Goal: Task Accomplishment & Management: Complete application form

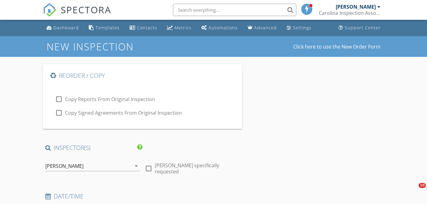
type input "Amanda"
type input "Svendsen"
type input "asvendsen01@gmail.com"
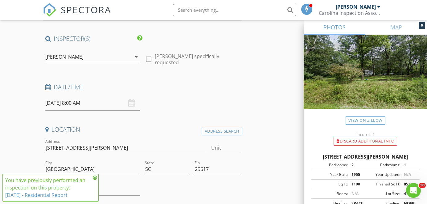
scroll to position [119, 0]
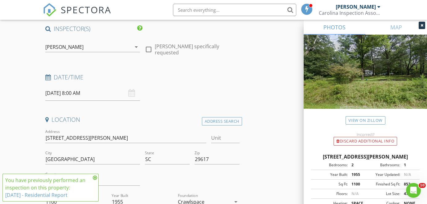
click at [79, 92] on input "08/29/2025 8:00 AM" at bounding box center [92, 92] width 95 height 15
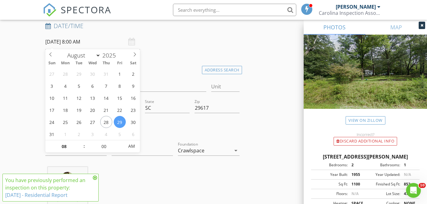
scroll to position [175, 0]
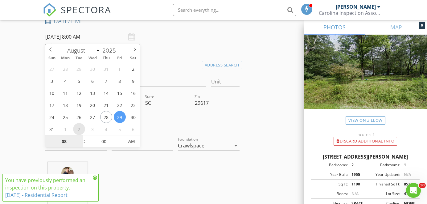
select select "8"
type input "09/02/2025 8:00 AM"
type input "03"
type input "09/02/2025 3:00 PM"
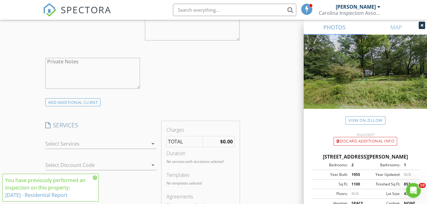
scroll to position [507, 0]
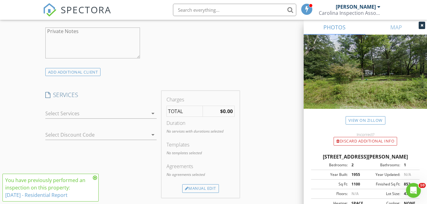
click at [71, 111] on div at bounding box center [96, 113] width 103 height 10
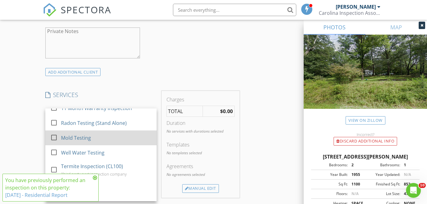
scroll to position [23, 0]
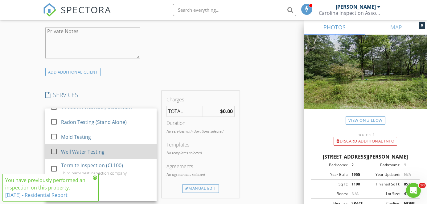
click at [71, 148] on div "Well Water Testing" at bounding box center [82, 151] width 43 height 7
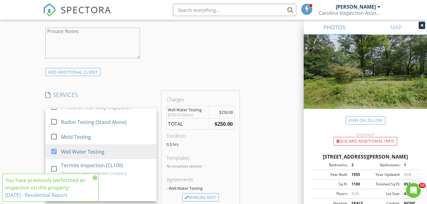
scroll to position [578, 0]
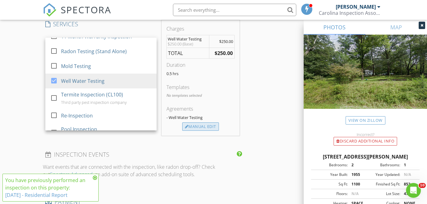
click at [210, 126] on div "Manual Edit" at bounding box center [200, 126] width 37 height 9
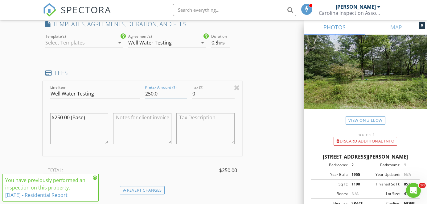
drag, startPoint x: 159, startPoint y: 93, endPoint x: 120, endPoint y: 93, distance: 39.2
click at [120, 93] on div "Line Item Well Water Testing Pretax Amount ($) 250.0 Tax ($) 0 $250.00 (Base)" at bounding box center [142, 118] width 199 height 74
type input "325"
drag, startPoint x: 62, startPoint y: 115, endPoint x: 56, endPoint y: 115, distance: 6.5
click at [56, 115] on textarea "$250.00 (Base)" at bounding box center [79, 128] width 58 height 31
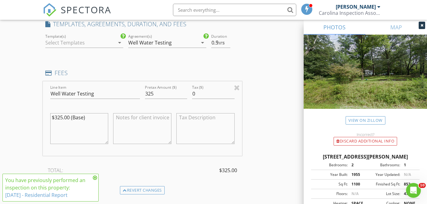
type textarea "$325.00 (Base)"
click at [162, 121] on textarea at bounding box center [142, 128] width 58 height 31
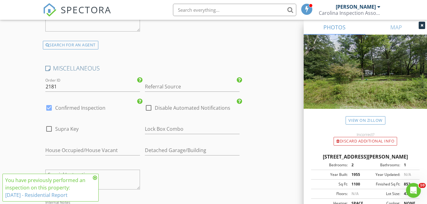
click at [160, 105] on label "Disable Automated Notifications" at bounding box center [193, 108] width 76 height 6
checkbox input "true"
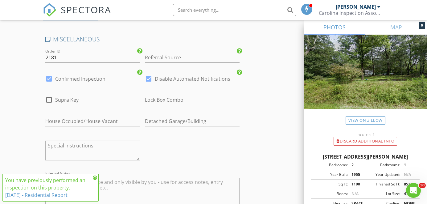
scroll to position [1381, 0]
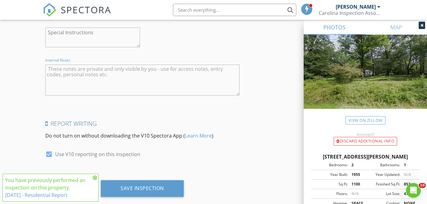
click at [136, 77] on textarea "Internal Notes" at bounding box center [142, 79] width 194 height 31
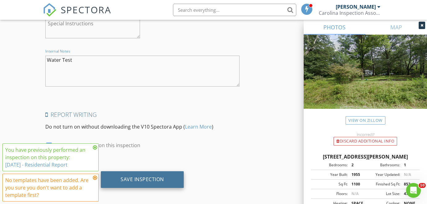
type textarea "Water Test"
click at [157, 182] on div "Save Inspection" at bounding box center [142, 179] width 83 height 17
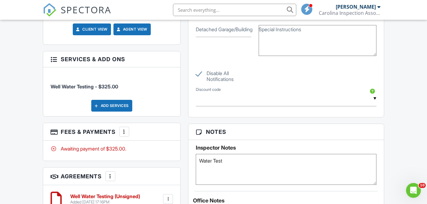
scroll to position [429, 0]
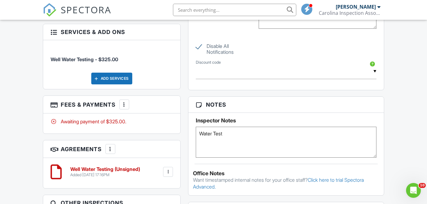
click at [169, 173] on div at bounding box center [168, 171] width 6 height 6
click at [155, 189] on li "Edit" at bounding box center [151, 188] width 35 height 15
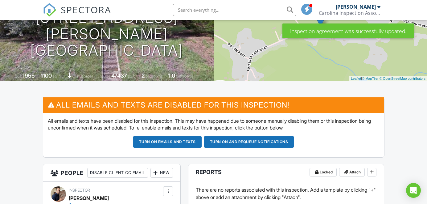
scroll to position [19, 0]
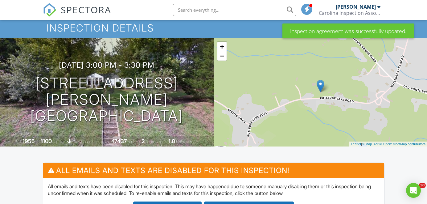
click at [149, 67] on div "09/02/2025 3:00 pm - 3:30 pm 262 Rutledge Lake Rd Greenville, SC 29617 Built 19…" at bounding box center [107, 92] width 214 height 108
click at [136, 55] on div "09/02/2025 3:00 pm - 3:30 pm 262 Rutledge Lake Rd Greenville, SC 29617 Built 19…" at bounding box center [107, 92] width 214 height 108
click at [110, 101] on h1 "262 Rutledge Lake Rd Greenville, SC 29617" at bounding box center [107, 99] width 194 height 49
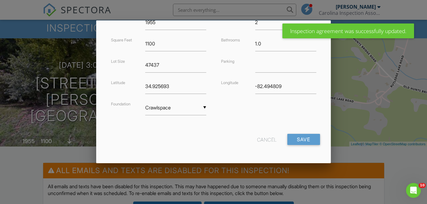
scroll to position [165, 0]
click at [266, 140] on div "Cancel" at bounding box center [267, 139] width 20 height 11
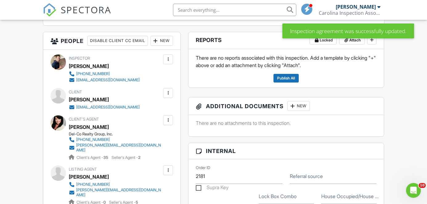
scroll to position [210, 0]
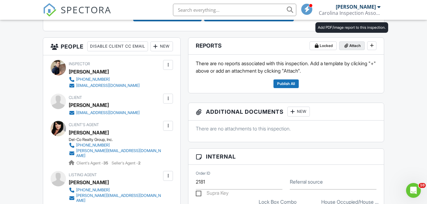
click at [353, 46] on span "Attach" at bounding box center [354, 46] width 11 height 6
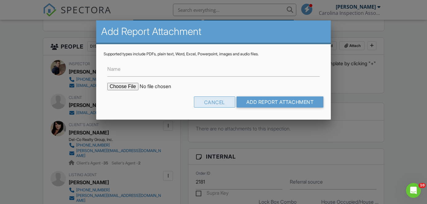
click at [213, 97] on div "Cancel" at bounding box center [214, 101] width 41 height 11
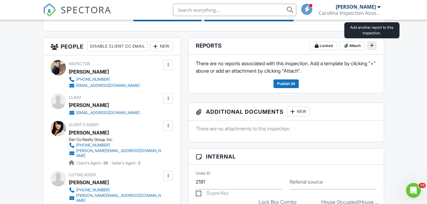
click at [373, 43] on icon at bounding box center [372, 45] width 4 height 6
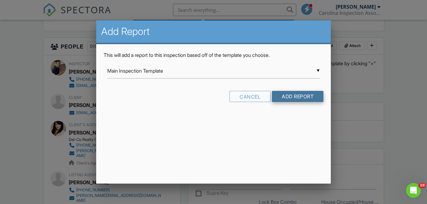
click at [296, 97] on input "Add Report" at bounding box center [298, 96] width 52 height 11
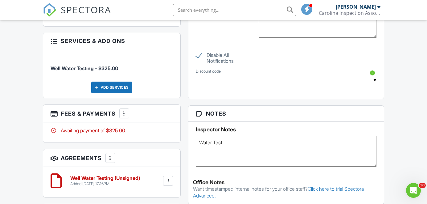
scroll to position [421, 0]
click at [126, 180] on h6 "Well Water Testing (Unsigned)" at bounding box center [105, 178] width 70 height 6
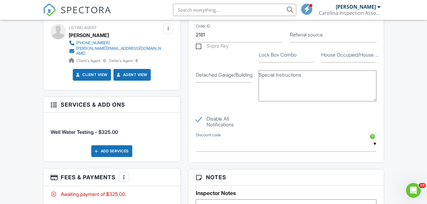
scroll to position [437, 0]
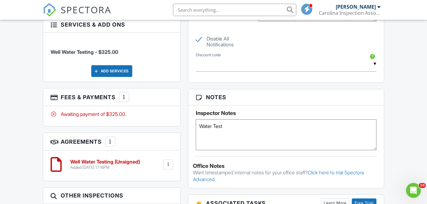
click at [273, 139] on textarea "Water Test" at bounding box center [286, 134] width 181 height 31
type textarea "Water Test Confirmed 1434369"
click at [274, 101] on h3 "Notes" at bounding box center [286, 97] width 196 height 16
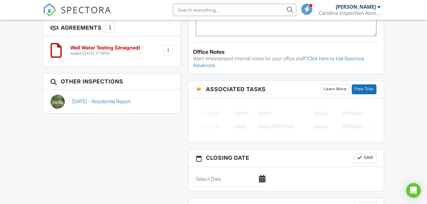
scroll to position [474, 0]
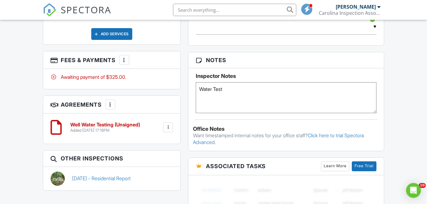
click at [247, 97] on textarea "Water Test" at bounding box center [286, 97] width 181 height 31
type textarea "Water Test 1434369 Confirmed"
click at [364, 62] on h3 "Notes" at bounding box center [286, 60] width 196 height 16
click at [373, 57] on h3 "Notes" at bounding box center [286, 60] width 196 height 16
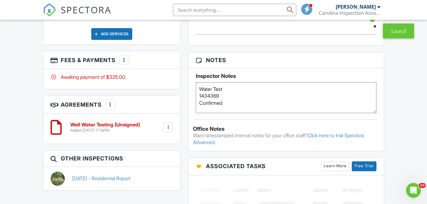
click at [96, 7] on span "SPECTORA" at bounding box center [86, 9] width 51 height 13
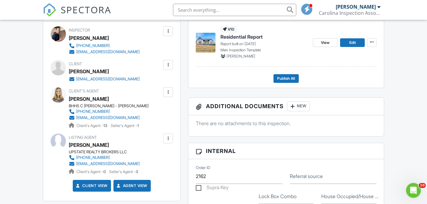
scroll to position [260, 0]
